Goal: Task Accomplishment & Management: Manage account settings

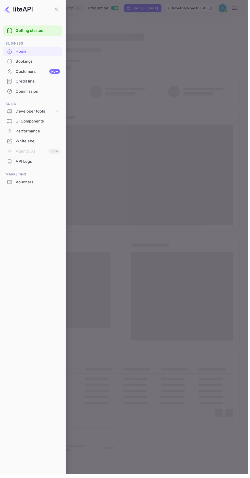
click at [53, 88] on div "Commission" at bounding box center [33, 92] width 60 height 10
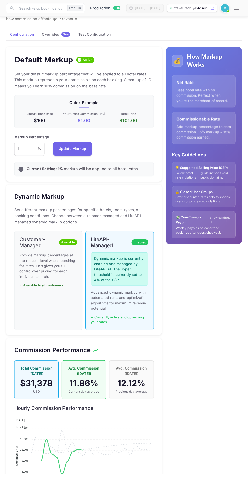
scroll to position [37, 0]
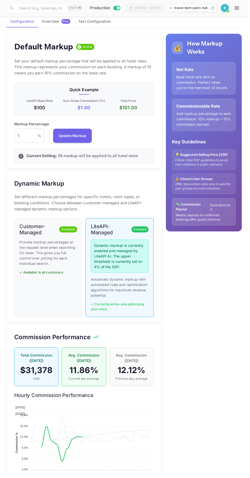
click at [67, 21] on span "New" at bounding box center [66, 21] width 9 height 3
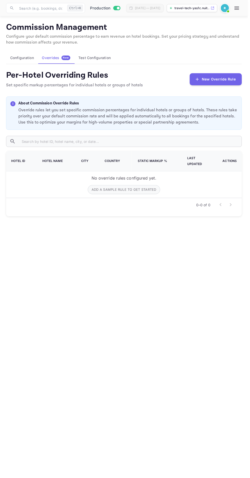
click at [139, 187] on button "Add a sample rule to get started" at bounding box center [124, 191] width 73 height 9
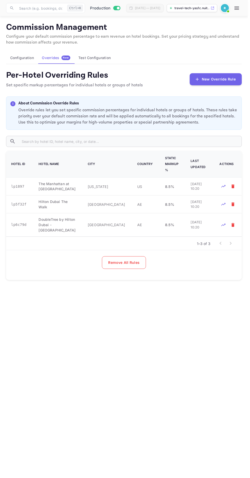
click at [235, 186] on icon "Mark for deletion" at bounding box center [234, 188] width 3 height 4
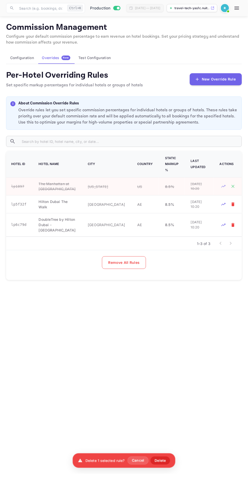
click at [238, 202] on button "Mark for deletion" at bounding box center [235, 206] width 8 height 8
click at [237, 223] on div at bounding box center [229, 227] width 17 height 8
click at [237, 225] on icon "Mark for deletion" at bounding box center [234, 227] width 5 height 5
click at [132, 259] on button "Remove All Rules" at bounding box center [125, 265] width 44 height 13
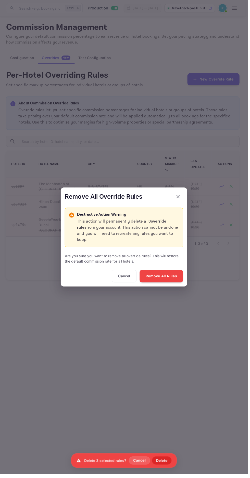
click at [166, 278] on button "Remove All Rules" at bounding box center [163, 279] width 44 height 13
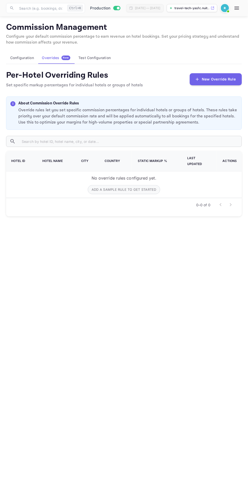
click at [103, 52] on button "Test Configuration" at bounding box center [95, 58] width 41 height 12
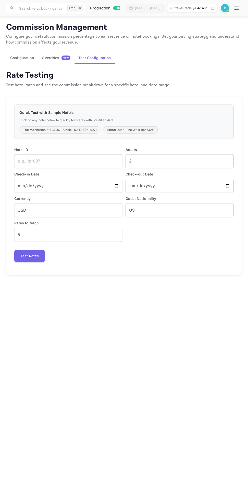
click at [90, 156] on input "text" at bounding box center [68, 163] width 109 height 14
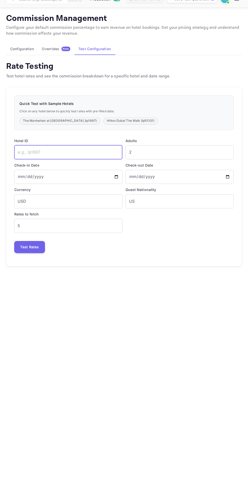
click at [64, 127] on button "The Manhattan at [GEOGRAPHIC_DATA] (lp1897)" at bounding box center [61, 130] width 82 height 7
type input "lp1897"
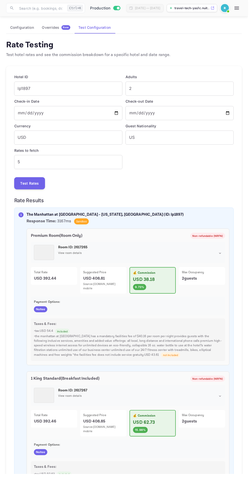
scroll to position [65, 0]
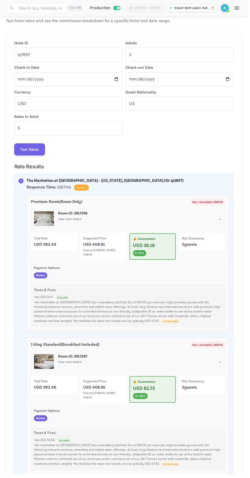
click at [241, 9] on icon "button" at bounding box center [238, 8] width 5 height 3
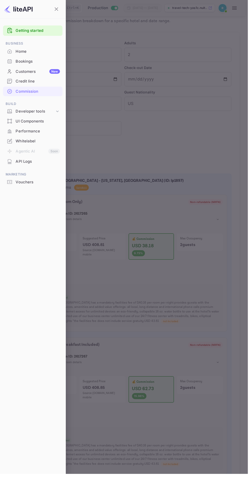
click at [62, 70] on div "Customers New" at bounding box center [33, 72] width 60 height 10
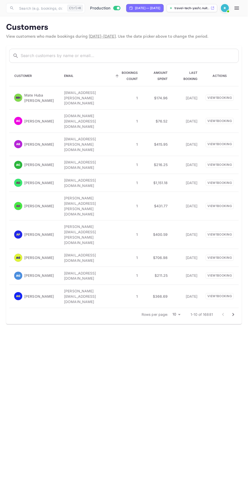
click at [132, 79] on span "Bookings Count" at bounding box center [127, 77] width 24 height 12
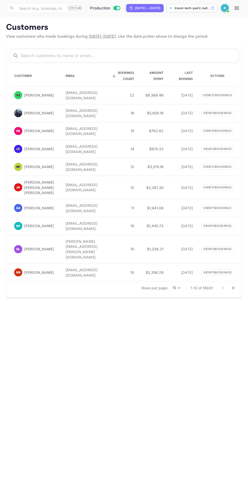
click at [242, 8] on icon "button" at bounding box center [239, 8] width 6 height 6
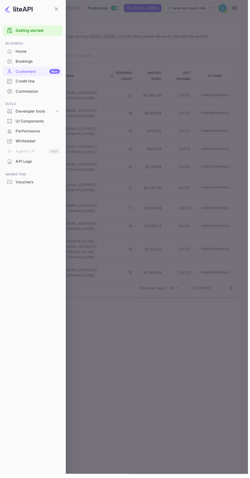
click at [57, 108] on li "Developer tools" at bounding box center [33, 113] width 60 height 10
click at [51, 114] on div "Developer tools" at bounding box center [36, 113] width 40 height 6
click at [58, 112] on icon at bounding box center [57, 112] width 5 height 5
click at [160, 350] on div at bounding box center [125, 239] width 250 height 478
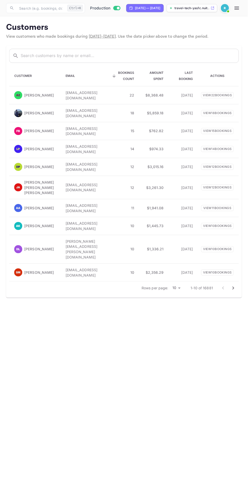
click at [229, 165] on p "View 12 booking s" at bounding box center [219, 168] width 33 height 6
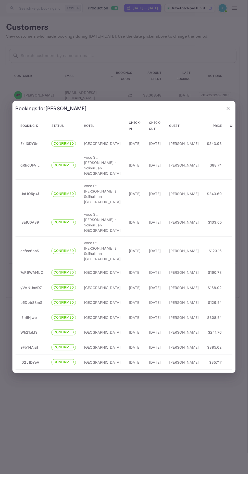
click at [175, 454] on div at bounding box center [125, 239] width 250 height 478
